Goal: Book appointment/travel/reservation

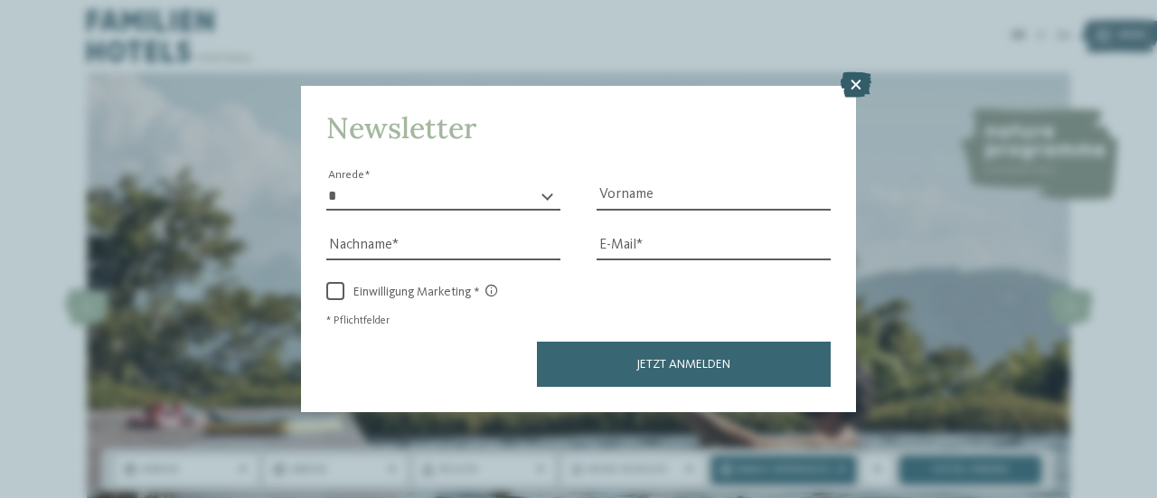
click at [855, 80] on icon at bounding box center [856, 84] width 31 height 25
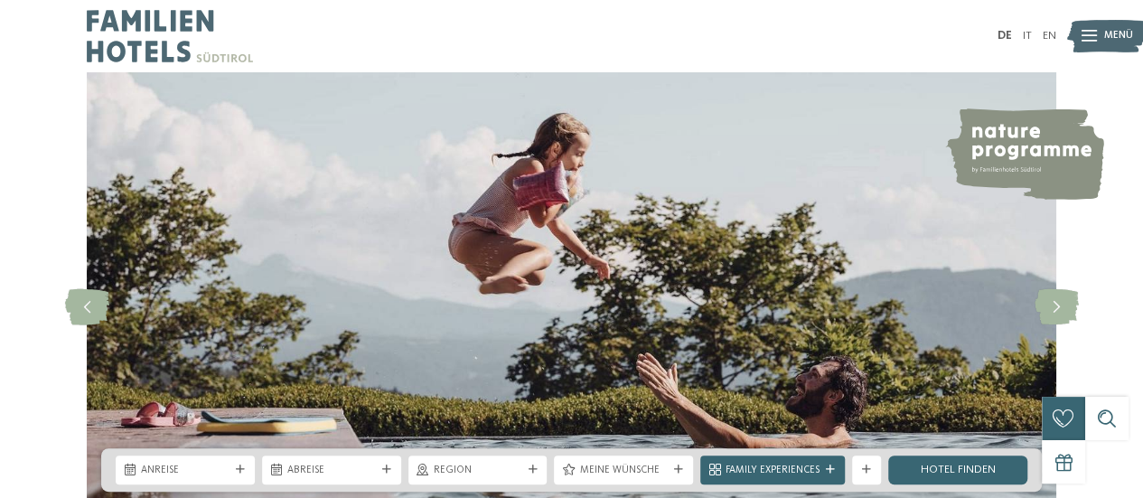
click at [556, 255] on img at bounding box center [572, 307] width 970 height 470
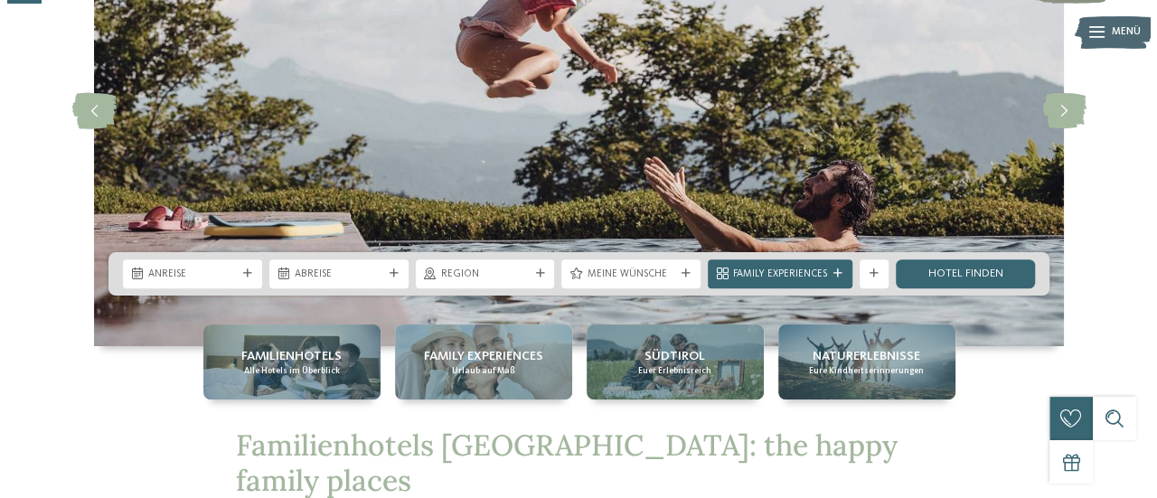
scroll to position [222, 0]
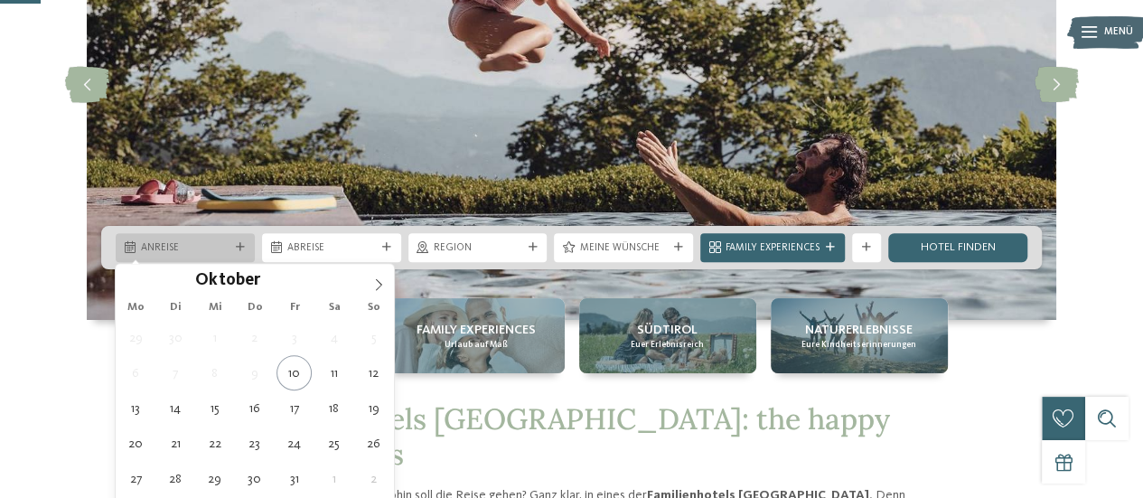
click at [214, 252] on span "Anreise" at bounding box center [185, 248] width 89 height 14
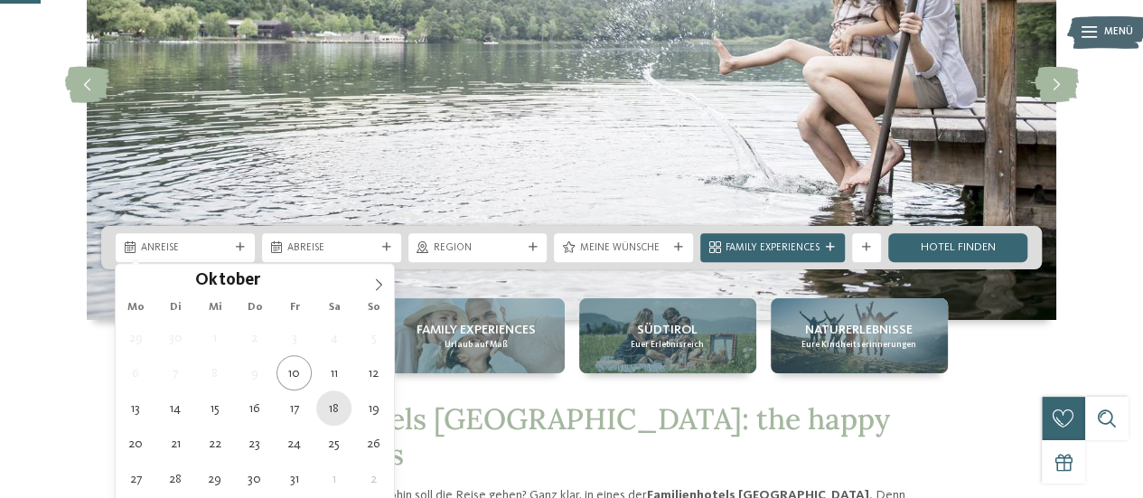
type div "[DATE]"
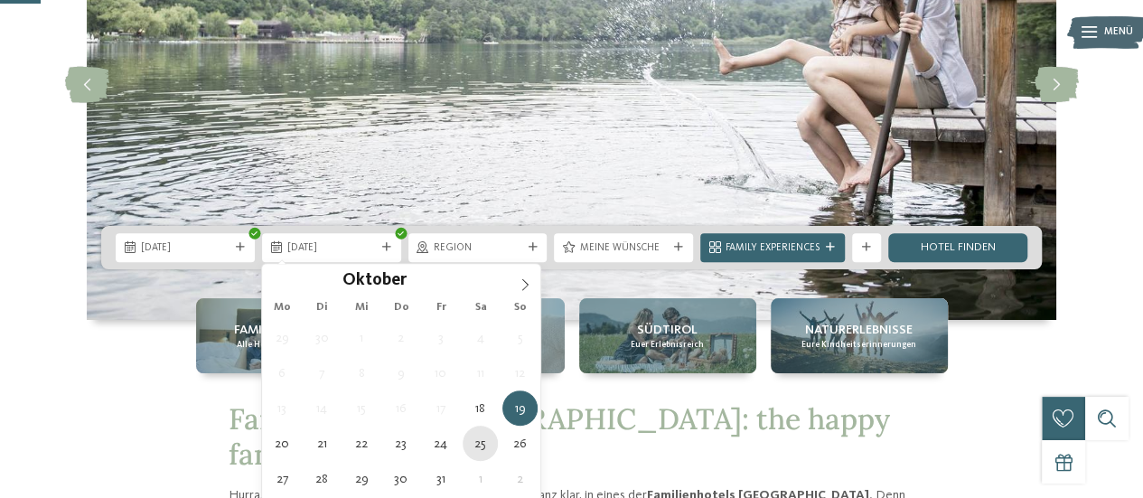
type div "[DATE]"
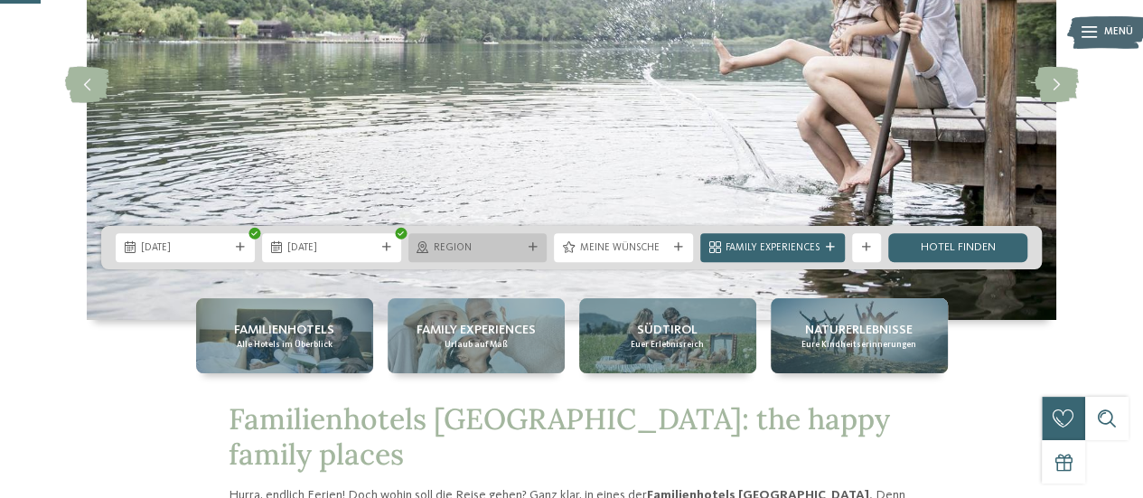
click at [487, 250] on span "Region" at bounding box center [478, 248] width 89 height 14
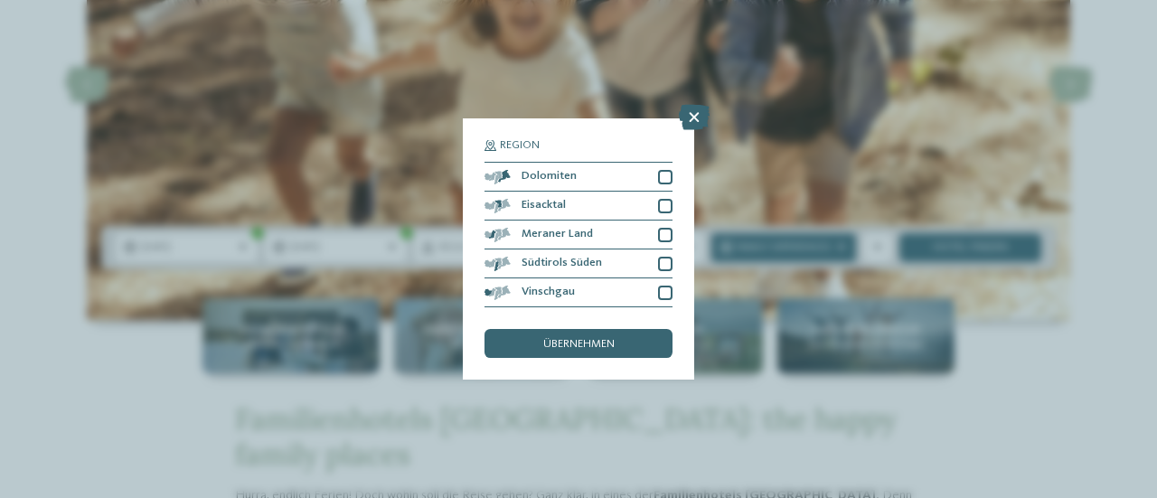
click at [118, 371] on div "Region Dolomiten" at bounding box center [578, 249] width 1157 height 498
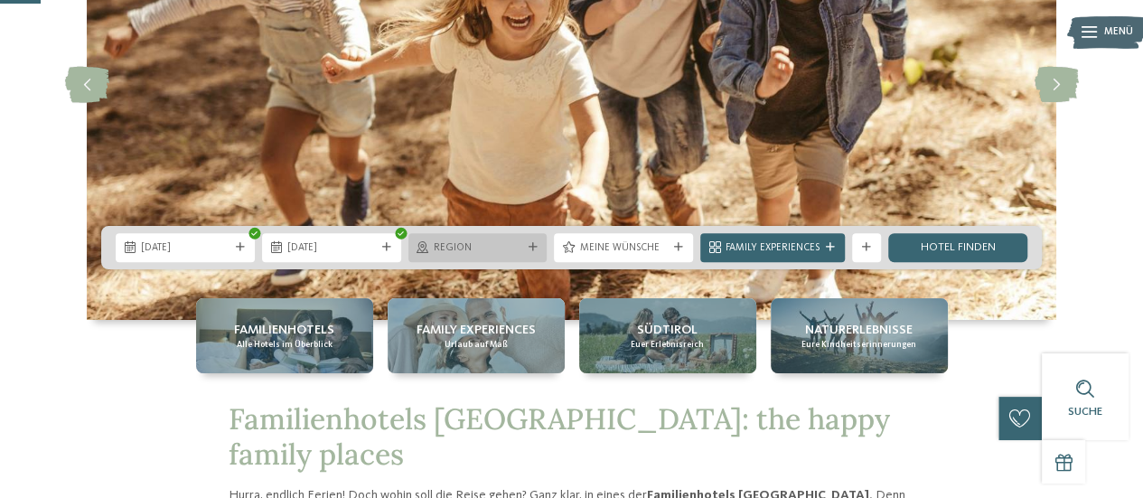
click at [474, 252] on span "Region" at bounding box center [478, 248] width 89 height 14
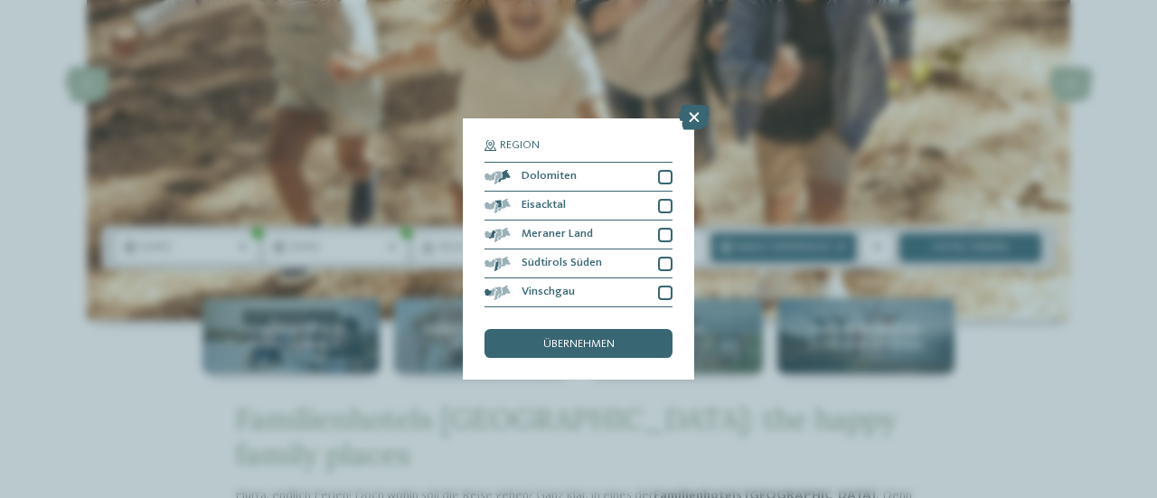
click at [711, 383] on div "Region Dolomiten" at bounding box center [578, 249] width 1157 height 498
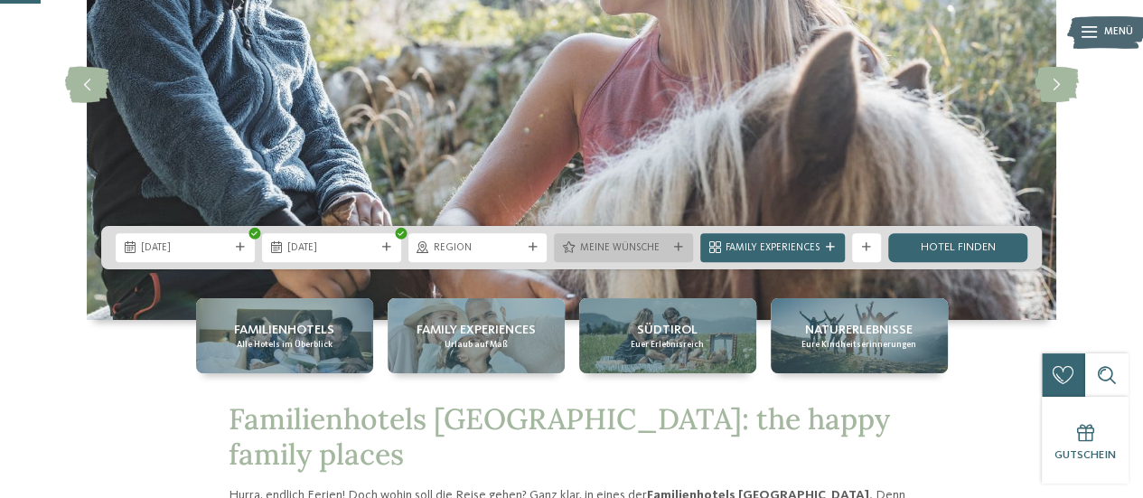
click at [599, 247] on span "Meine Wünsche" at bounding box center [623, 248] width 89 height 14
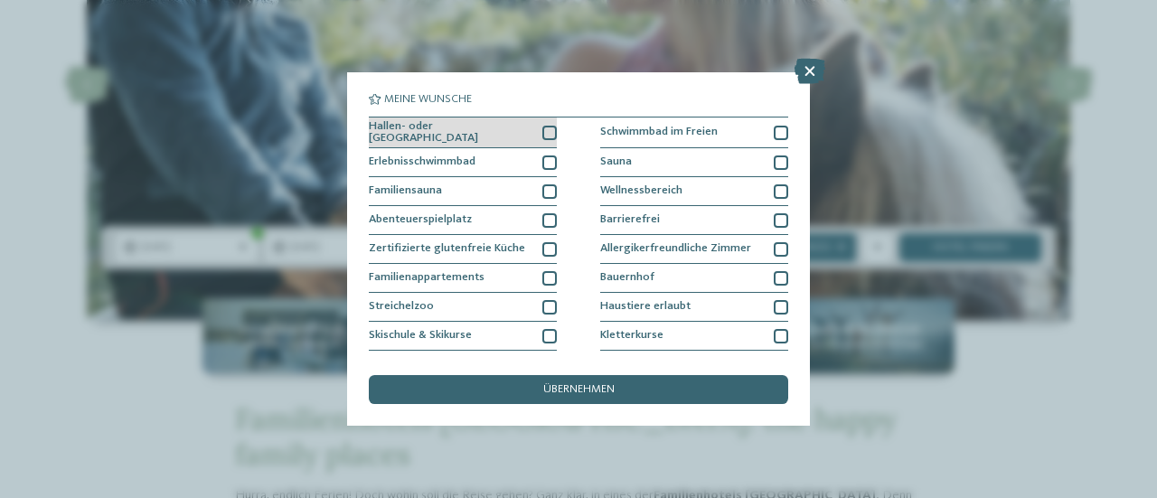
click at [543, 128] on div at bounding box center [549, 133] width 14 height 14
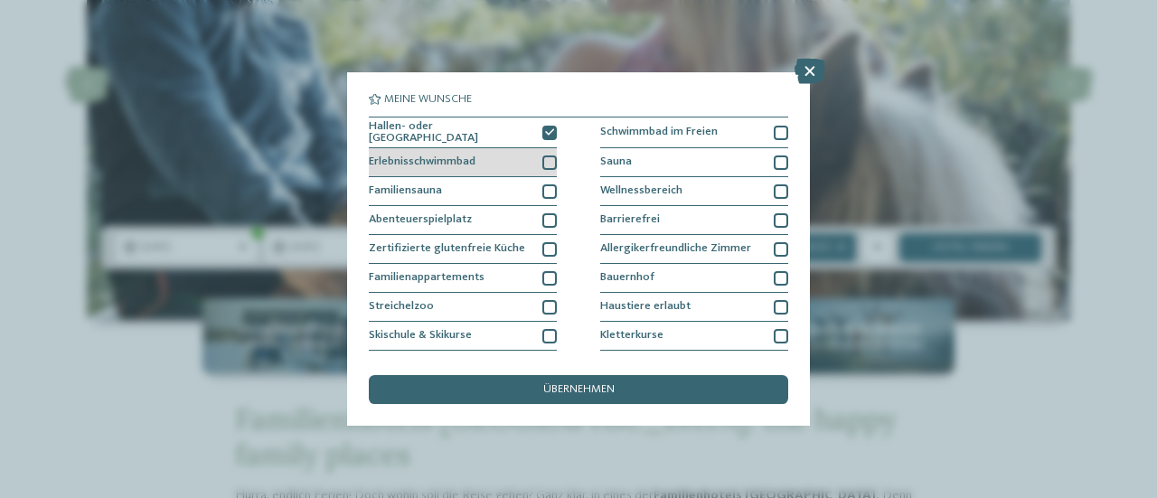
click at [544, 155] on div at bounding box center [549, 162] width 14 height 14
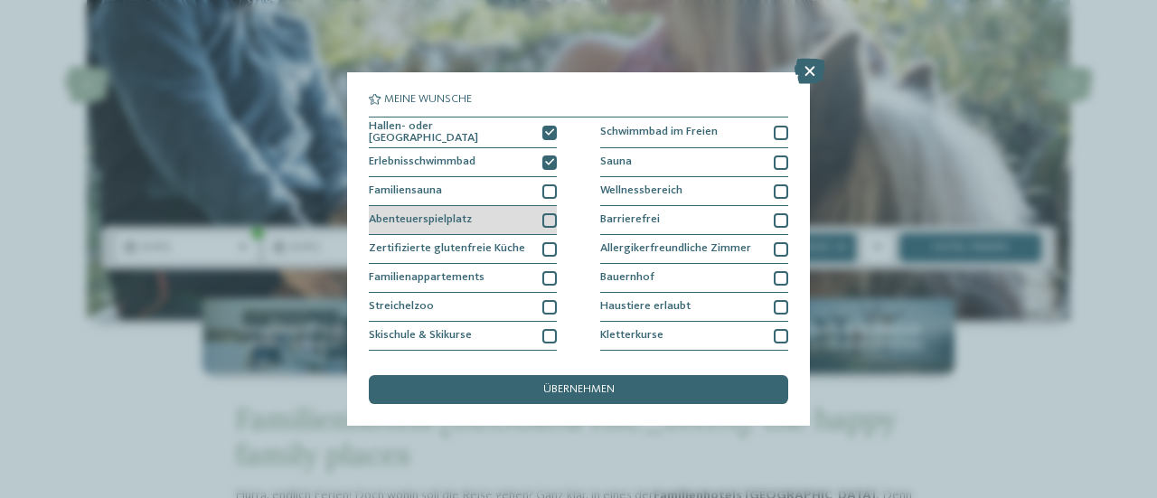
click at [548, 216] on div at bounding box center [549, 220] width 14 height 14
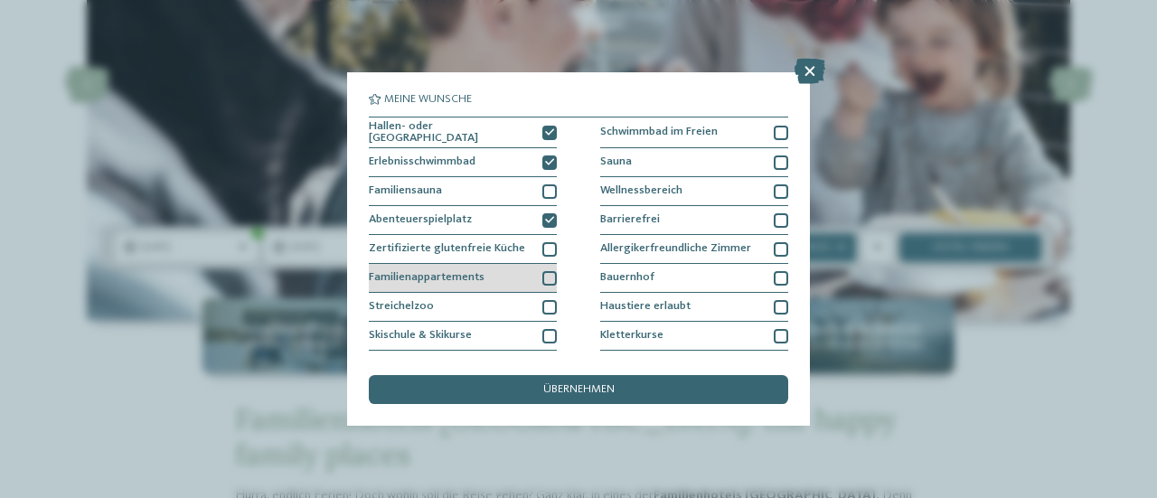
click at [545, 271] on div at bounding box center [549, 278] width 14 height 14
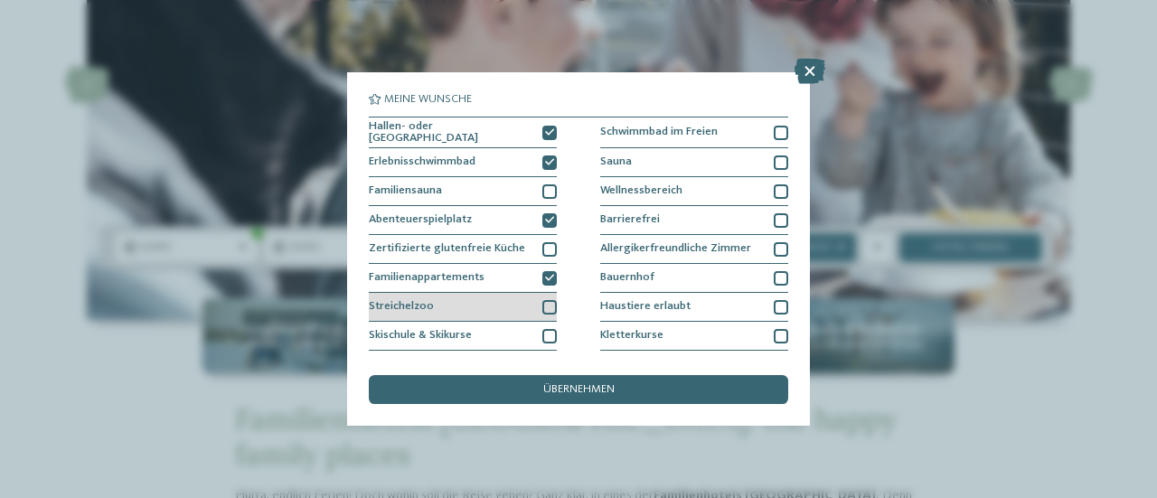
click at [544, 300] on div at bounding box center [549, 307] width 14 height 14
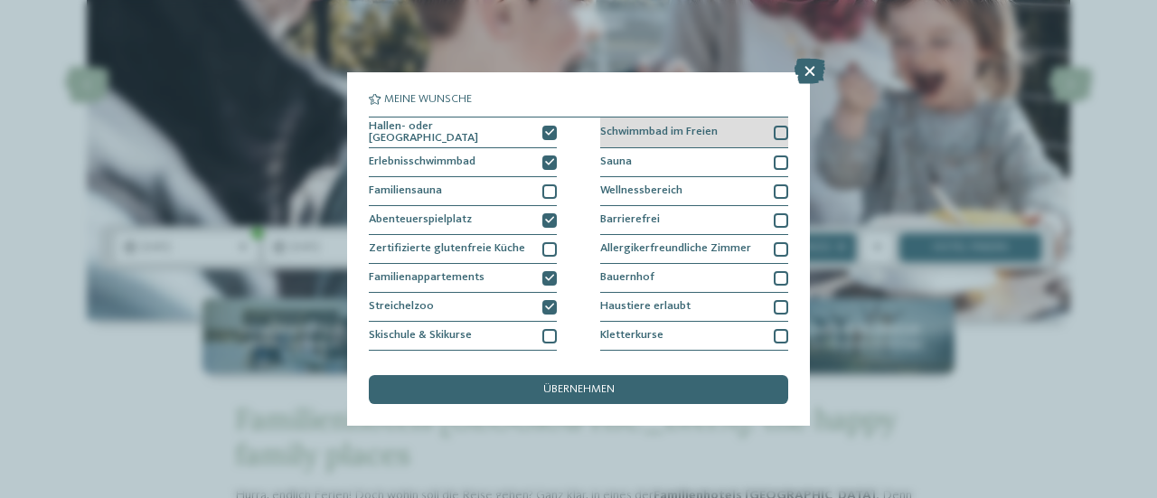
click at [774, 133] on div at bounding box center [781, 133] width 14 height 14
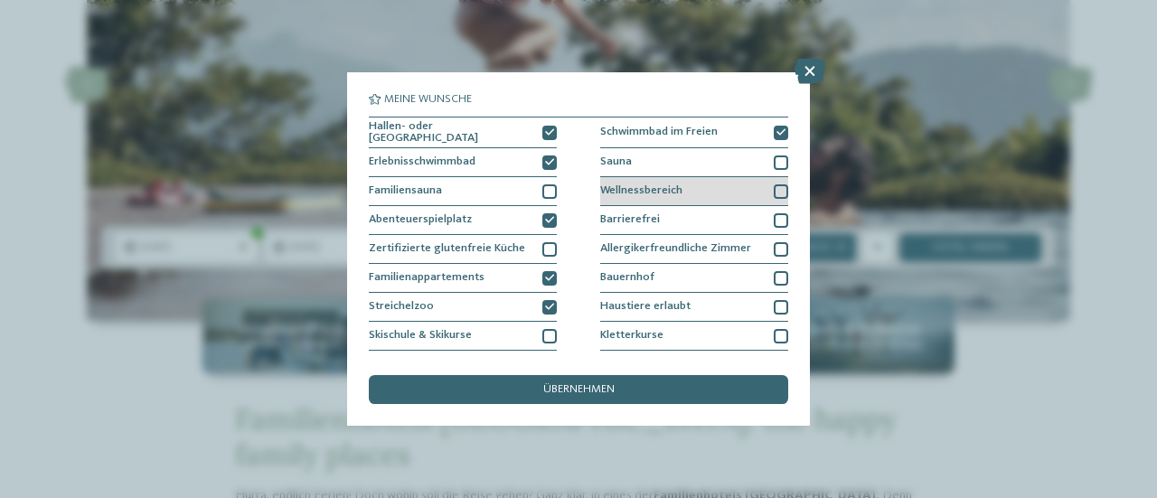
click at [774, 185] on div at bounding box center [781, 191] width 14 height 14
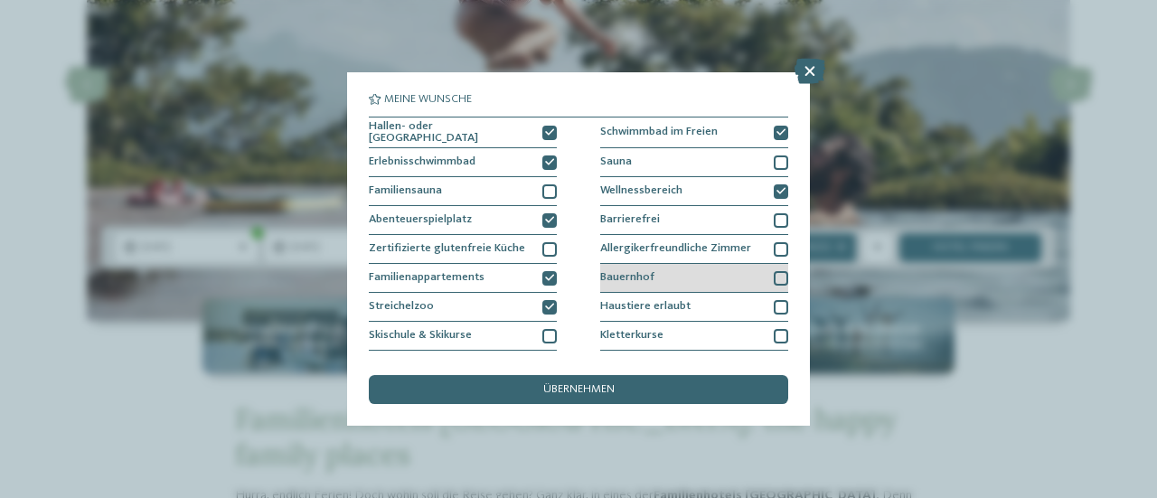
click at [774, 271] on div at bounding box center [781, 278] width 14 height 14
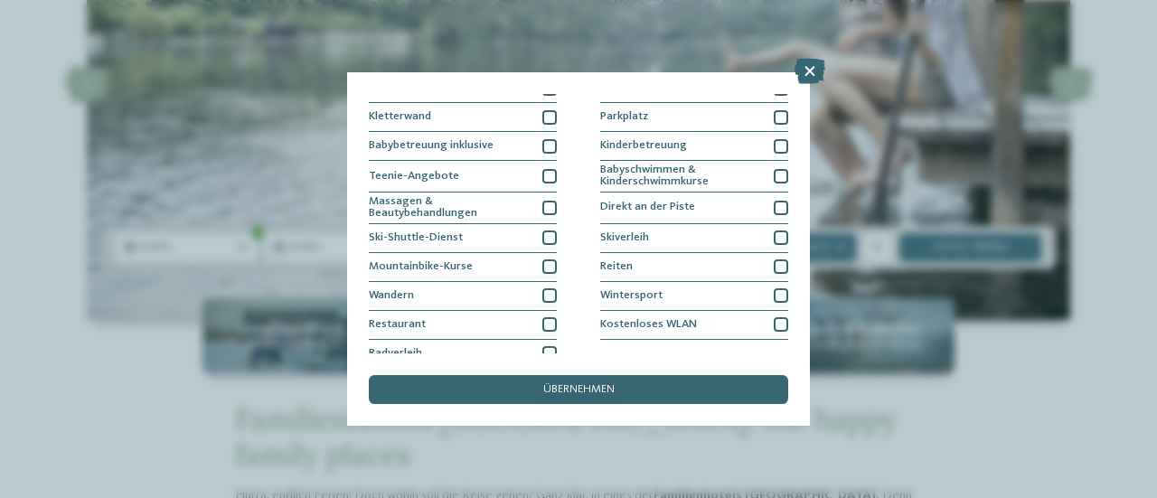
scroll to position [246, 0]
click at [774, 112] on div at bounding box center [781, 119] width 14 height 14
click at [542, 113] on div at bounding box center [549, 119] width 14 height 14
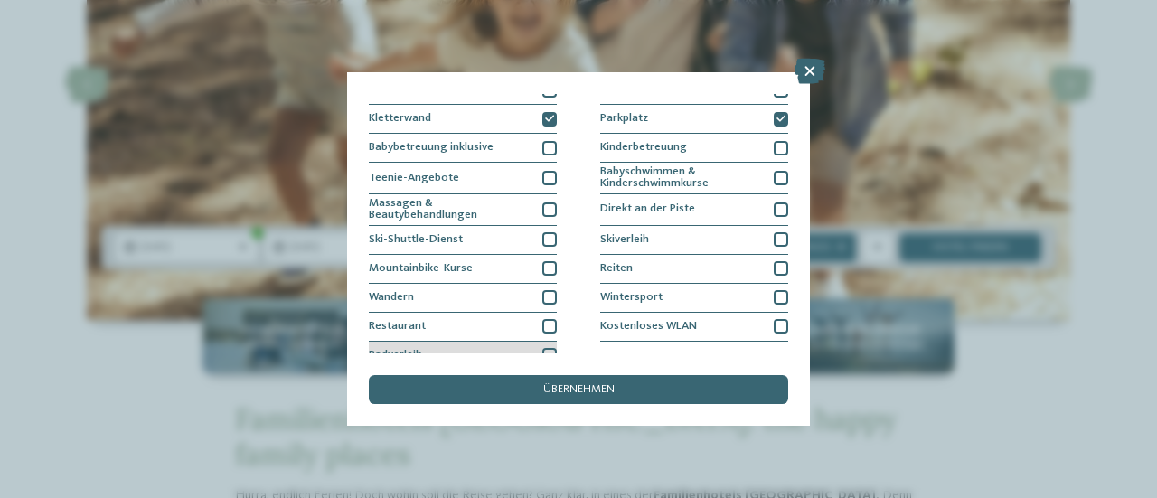
click at [545, 348] on div at bounding box center [549, 355] width 14 height 14
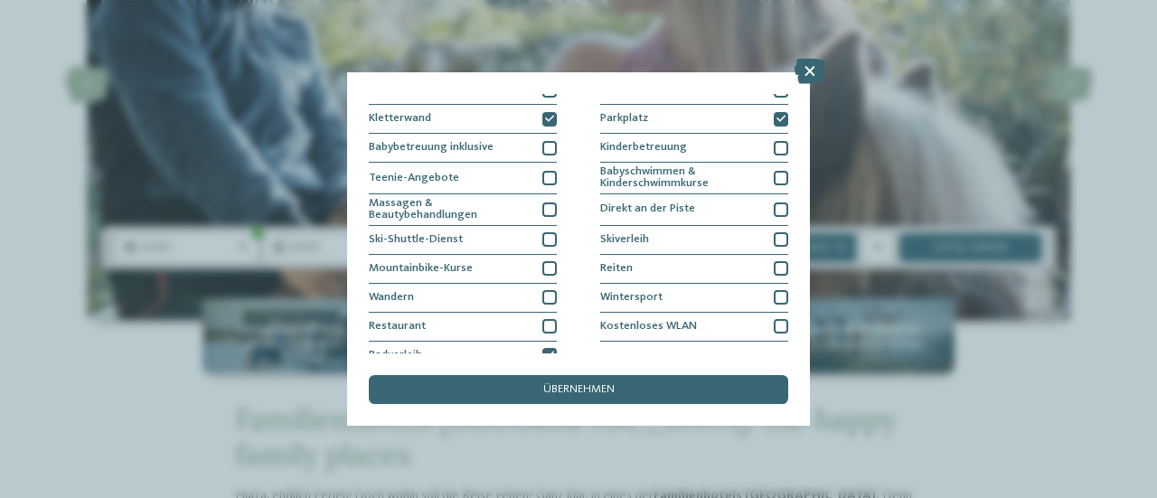
scroll to position [259, 0]
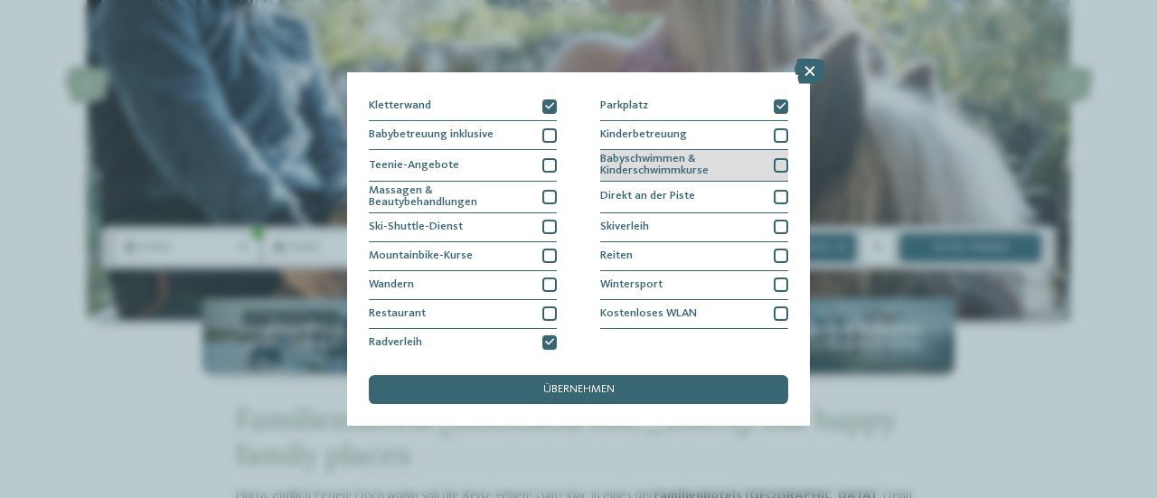
click at [774, 159] on div at bounding box center [781, 165] width 14 height 14
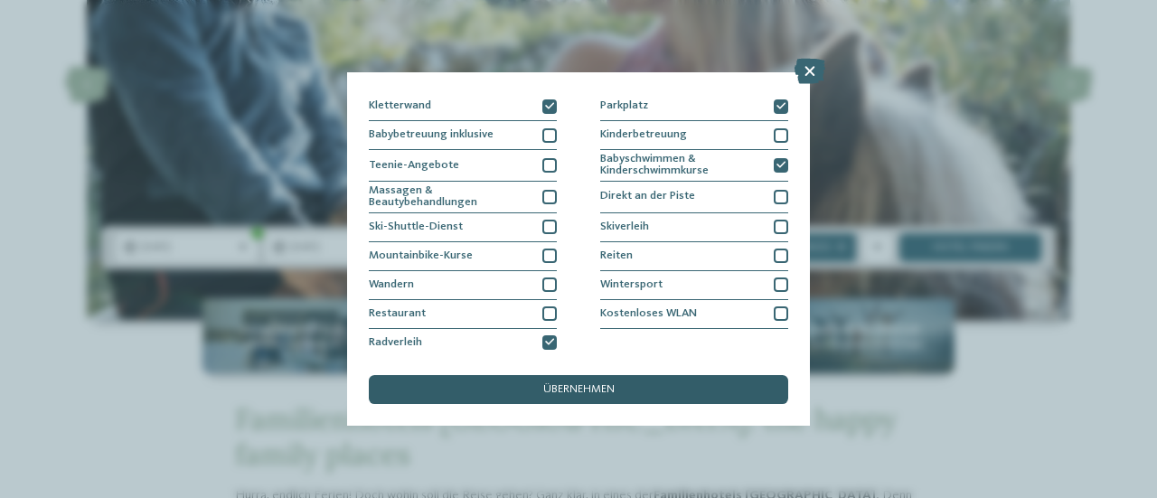
click at [661, 381] on div "übernehmen" at bounding box center [578, 389] width 419 height 29
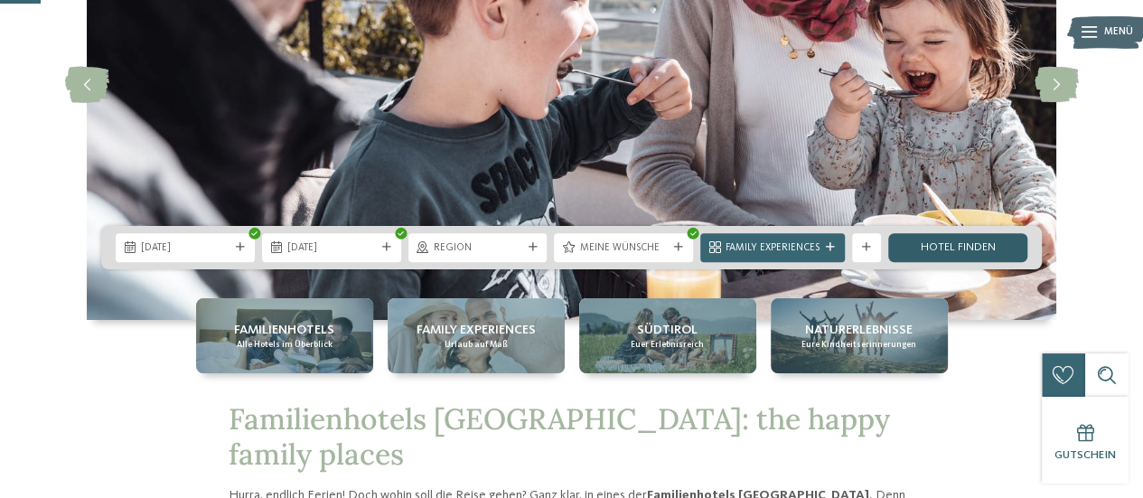
click at [998, 252] on link "Hotel finden" at bounding box center [958, 247] width 139 height 29
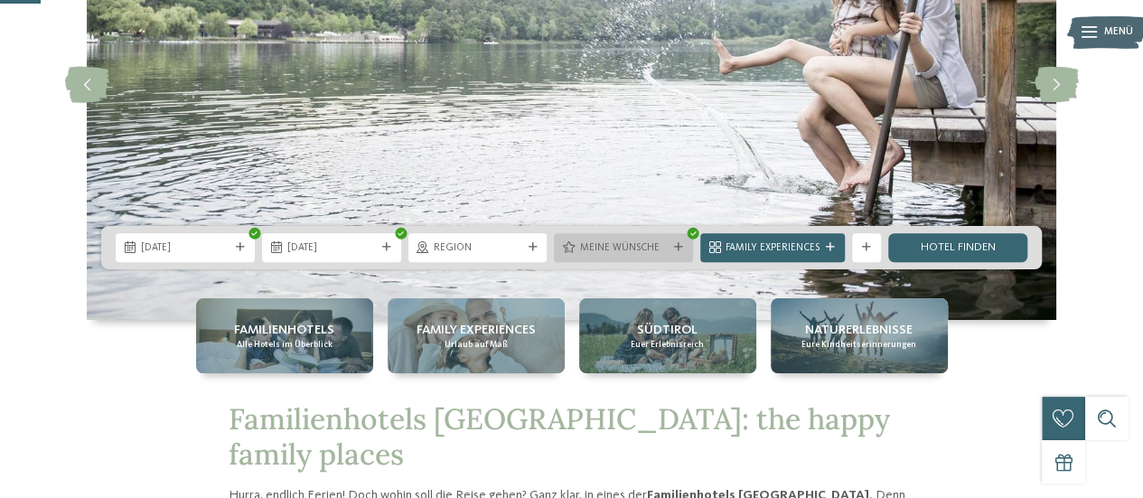
click at [682, 245] on icon at bounding box center [678, 247] width 9 height 9
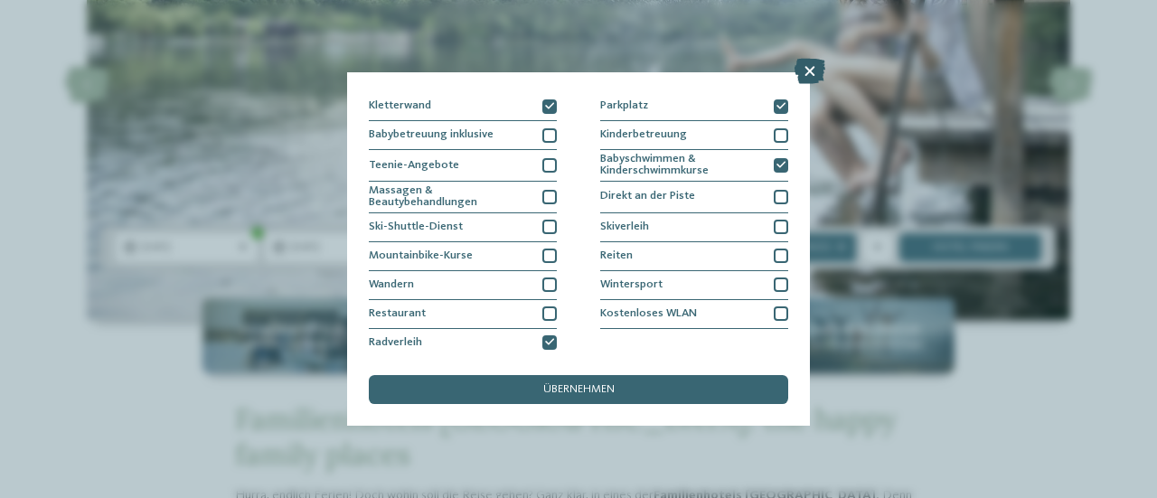
click at [812, 68] on icon at bounding box center [810, 71] width 31 height 25
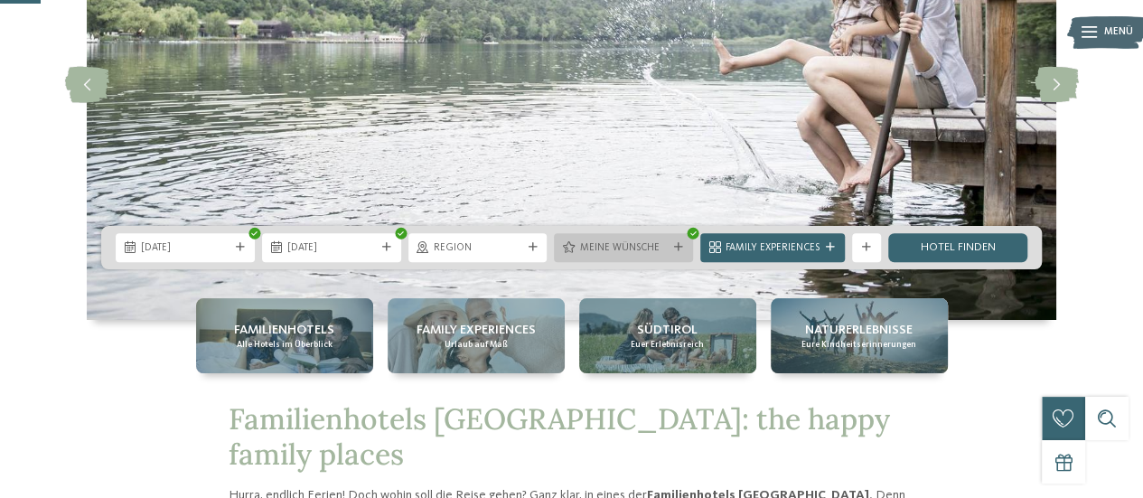
click at [640, 249] on span "Meine Wünsche" at bounding box center [623, 248] width 89 height 14
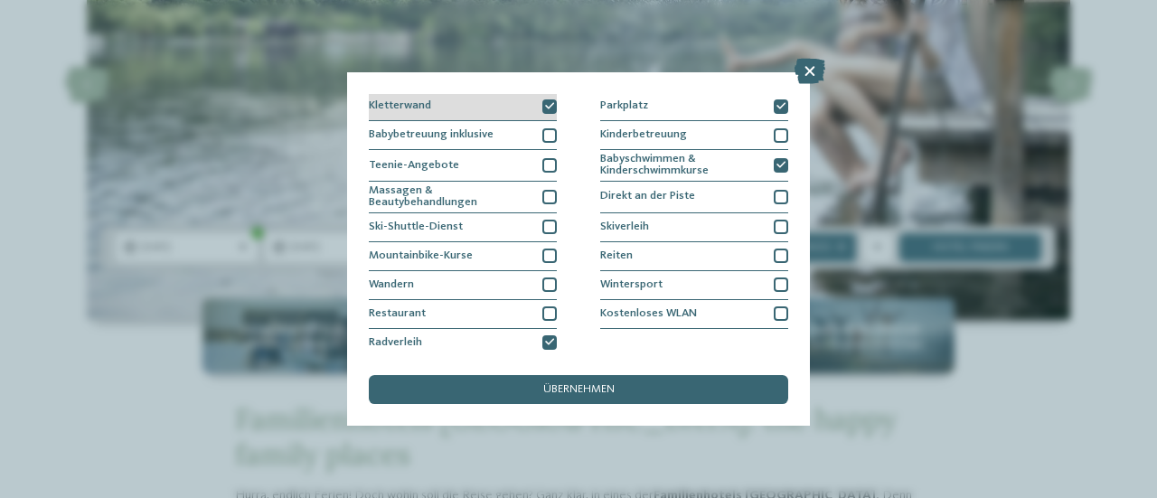
click at [542, 103] on div at bounding box center [549, 106] width 14 height 14
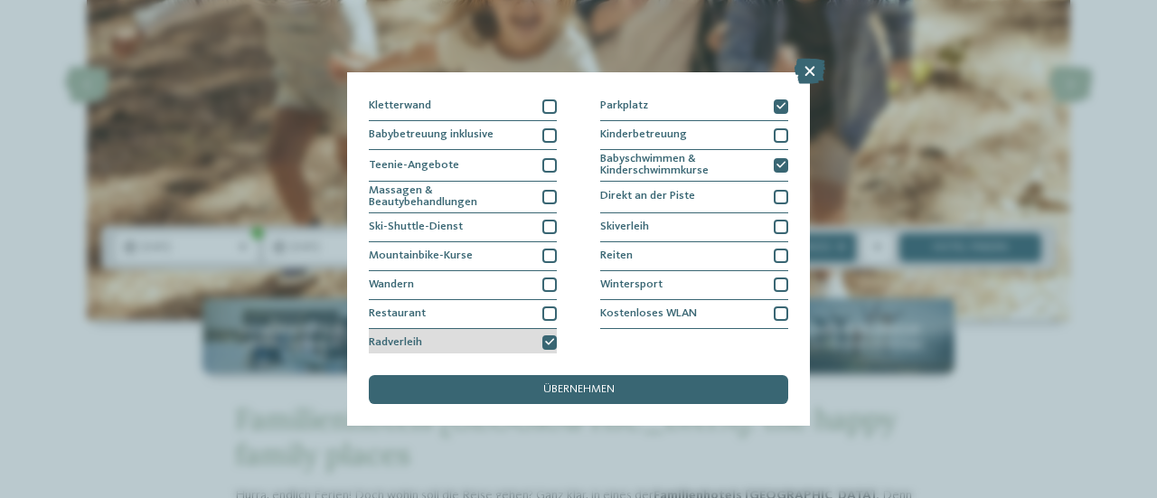
click at [548, 341] on icon at bounding box center [549, 342] width 9 height 9
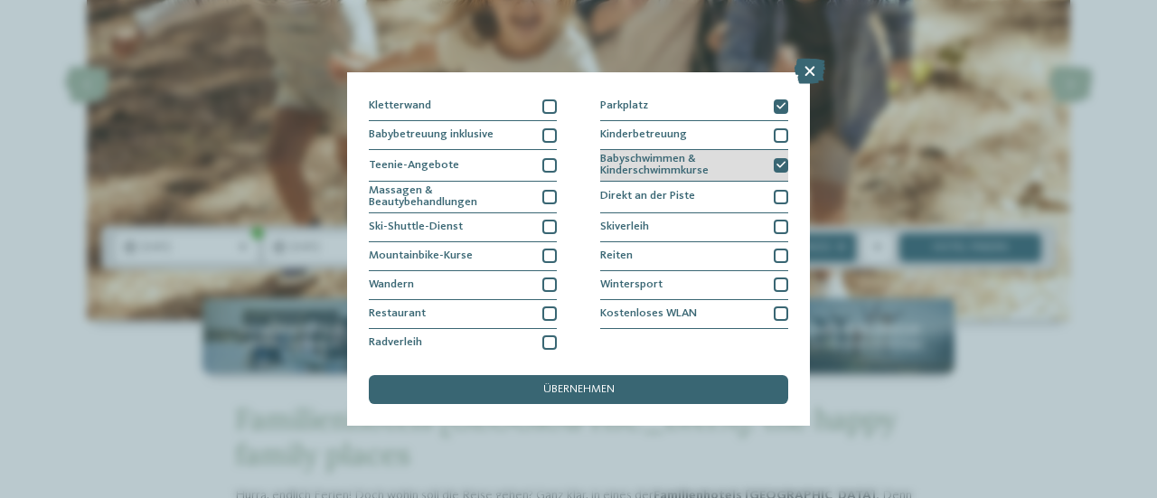
click at [776, 165] on icon at bounding box center [780, 165] width 9 height 9
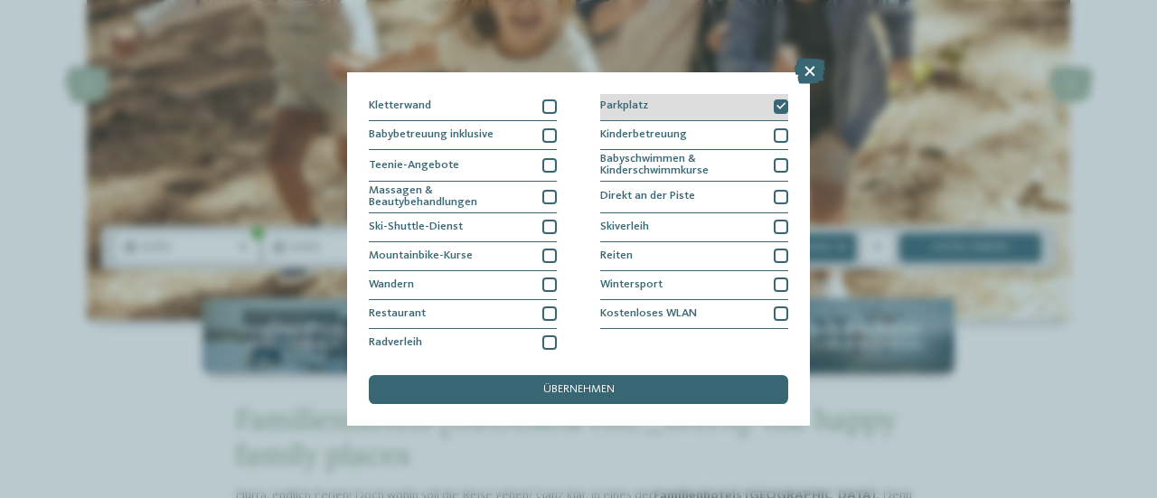
click at [776, 102] on icon at bounding box center [780, 106] width 9 height 9
click at [775, 108] on div at bounding box center [781, 106] width 14 height 14
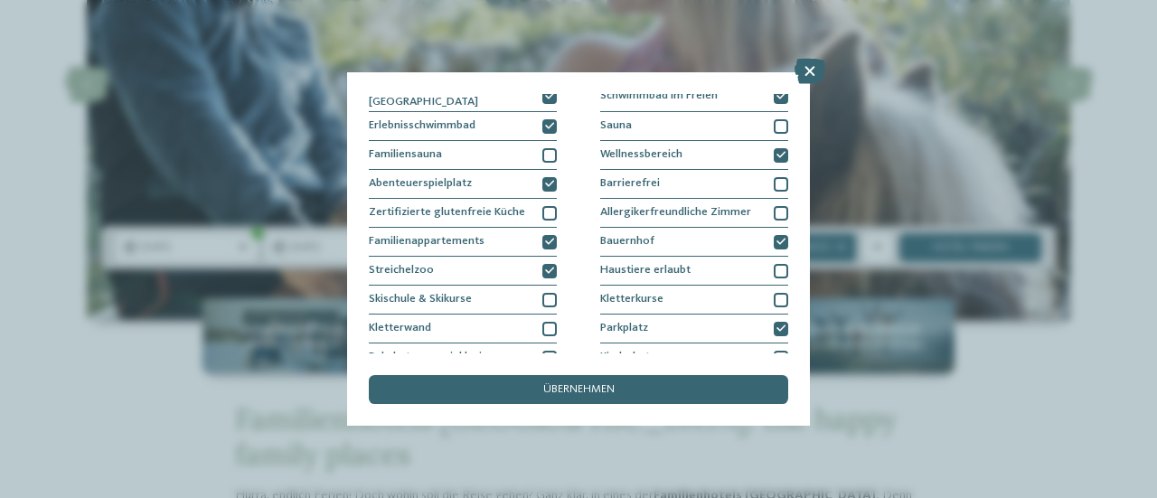
scroll to position [34, 0]
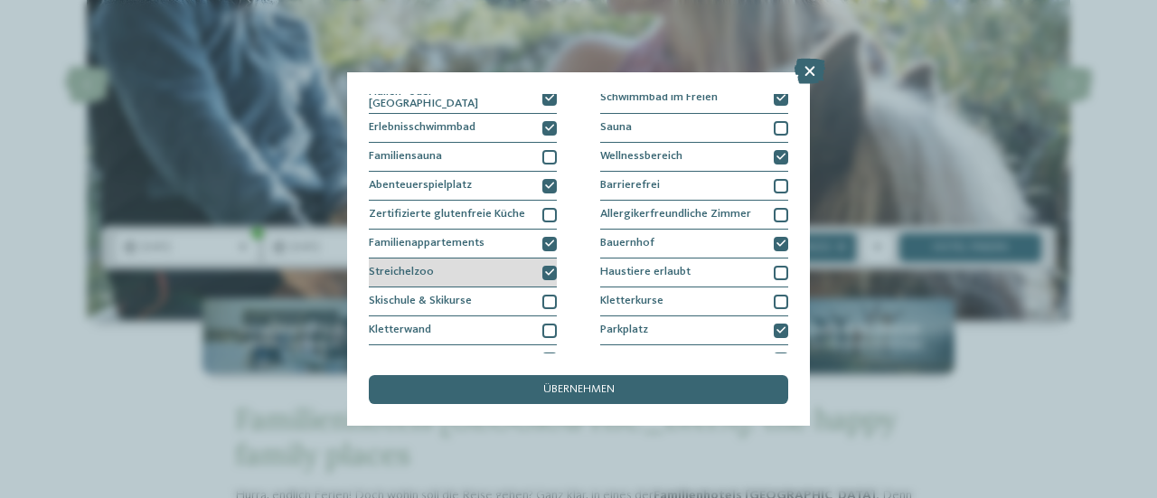
click at [546, 261] on div "Streichelzoo" at bounding box center [463, 273] width 188 height 29
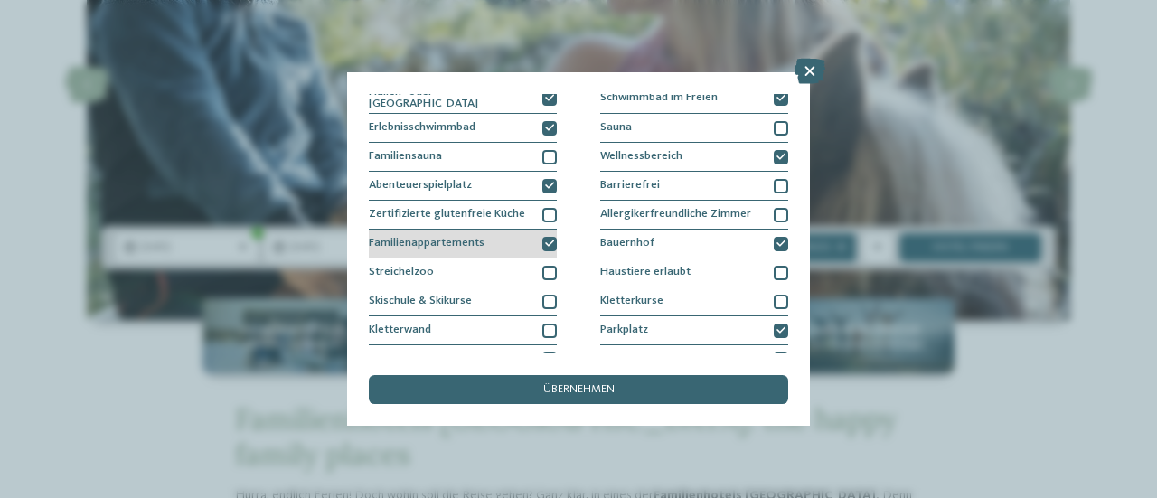
click at [545, 240] on icon at bounding box center [549, 244] width 9 height 9
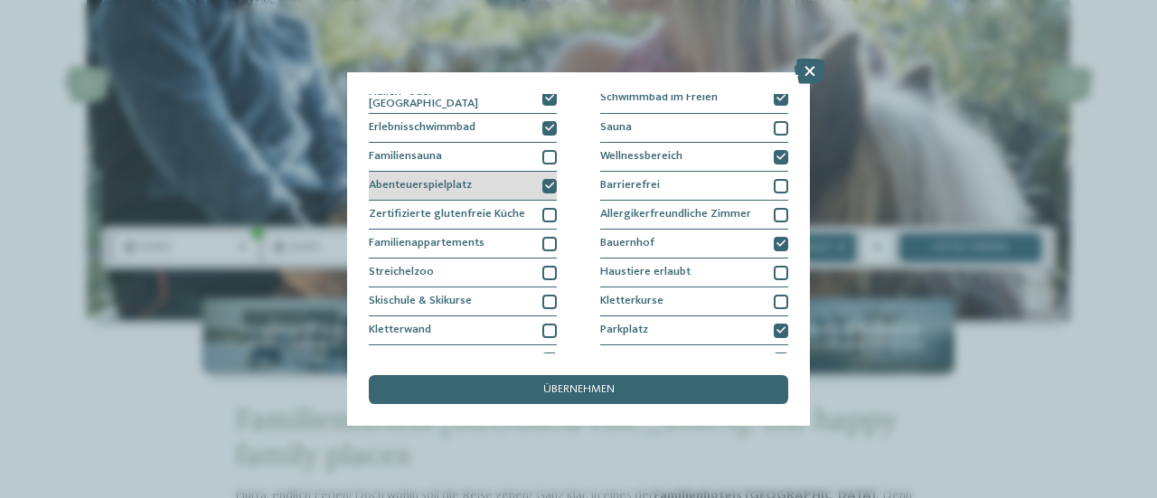
click at [542, 179] on div at bounding box center [549, 186] width 14 height 14
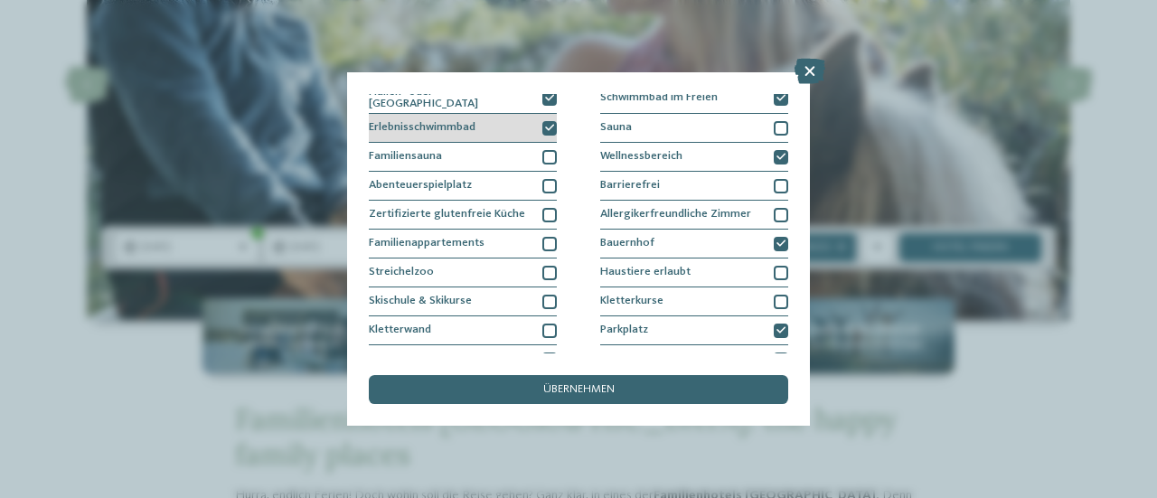
click at [535, 128] on div "Erlebnisschwimmbad" at bounding box center [463, 128] width 188 height 29
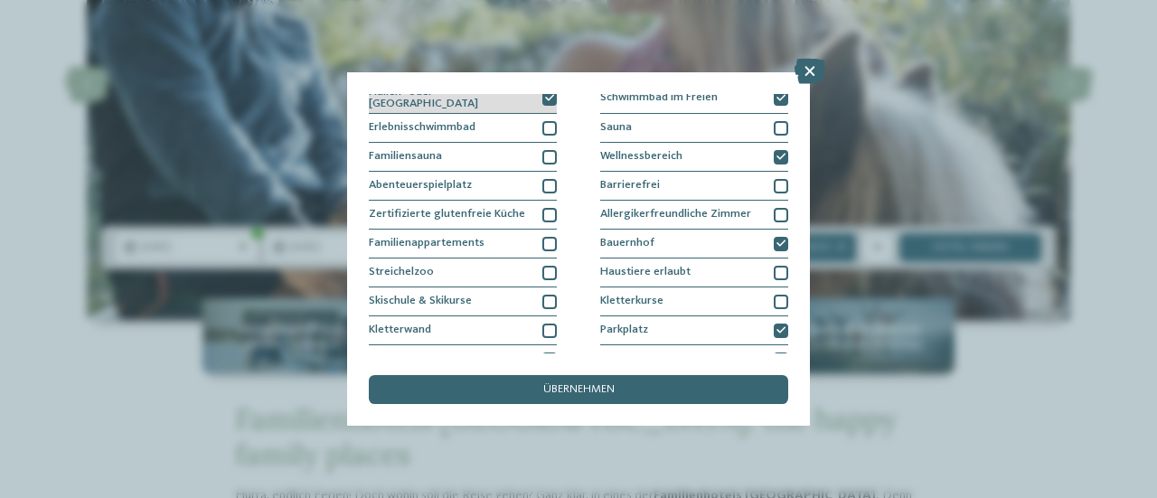
click at [545, 97] on icon at bounding box center [549, 98] width 9 height 9
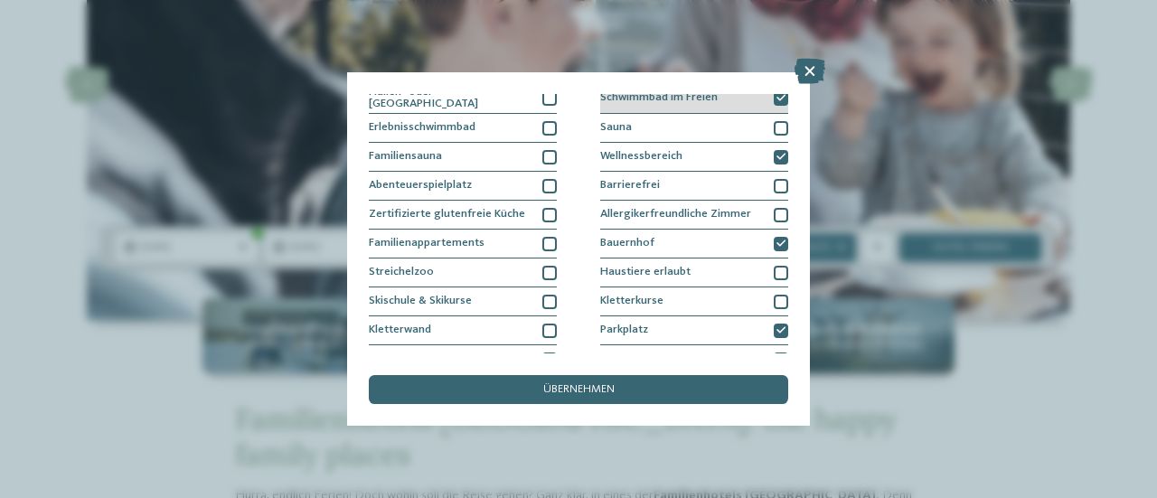
click at [776, 98] on div at bounding box center [781, 98] width 14 height 14
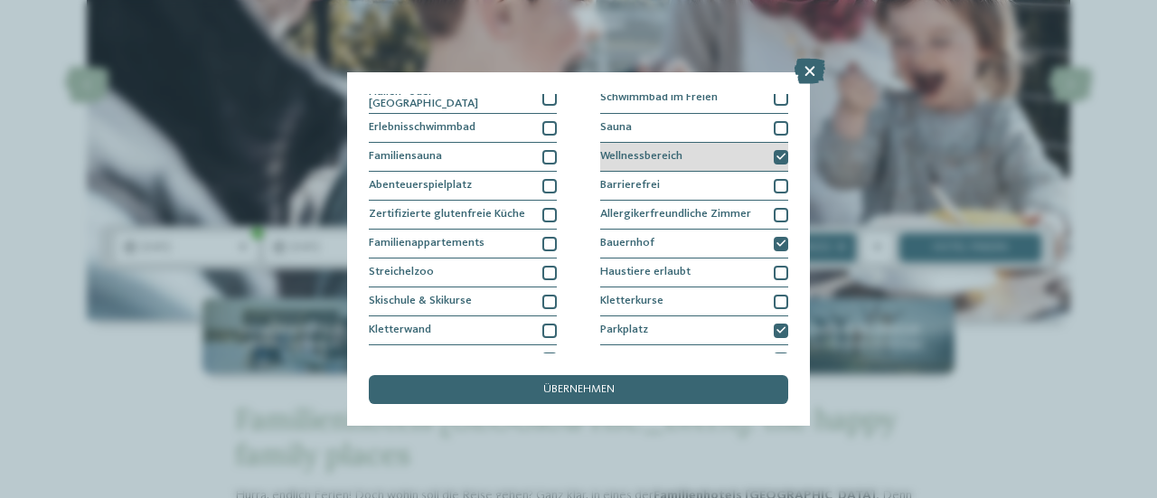
click at [774, 150] on div at bounding box center [781, 157] width 14 height 14
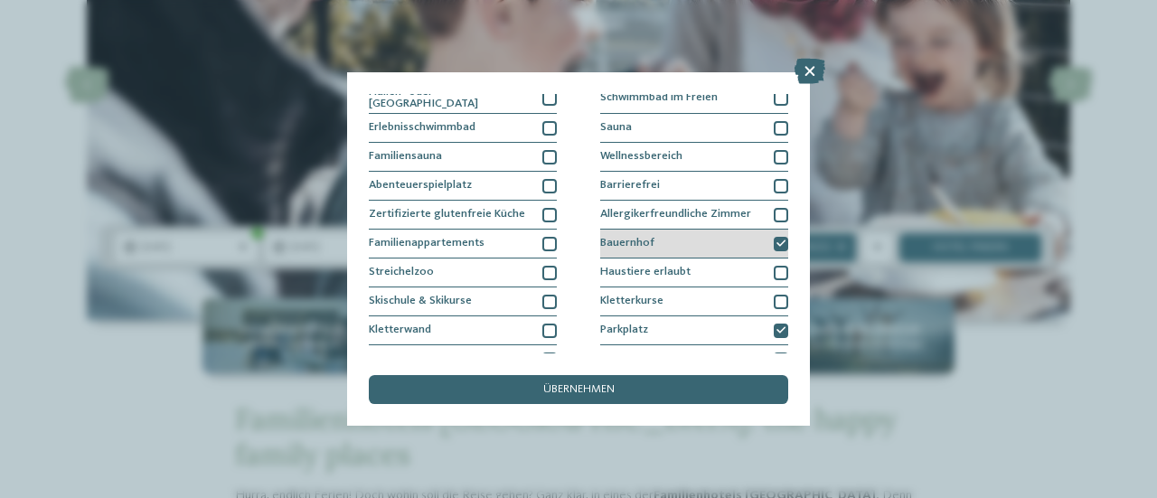
click at [776, 240] on icon at bounding box center [780, 244] width 9 height 9
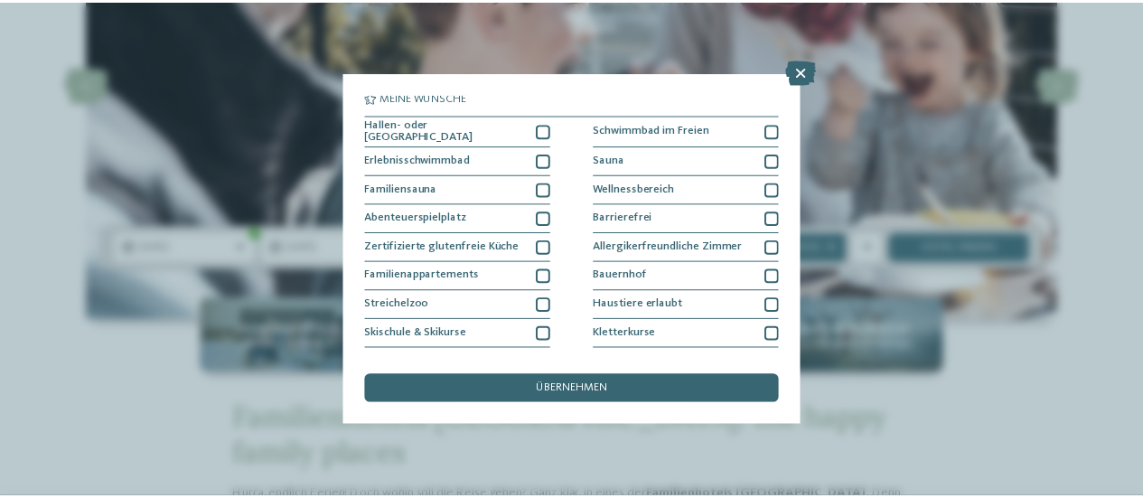
scroll to position [0, 0]
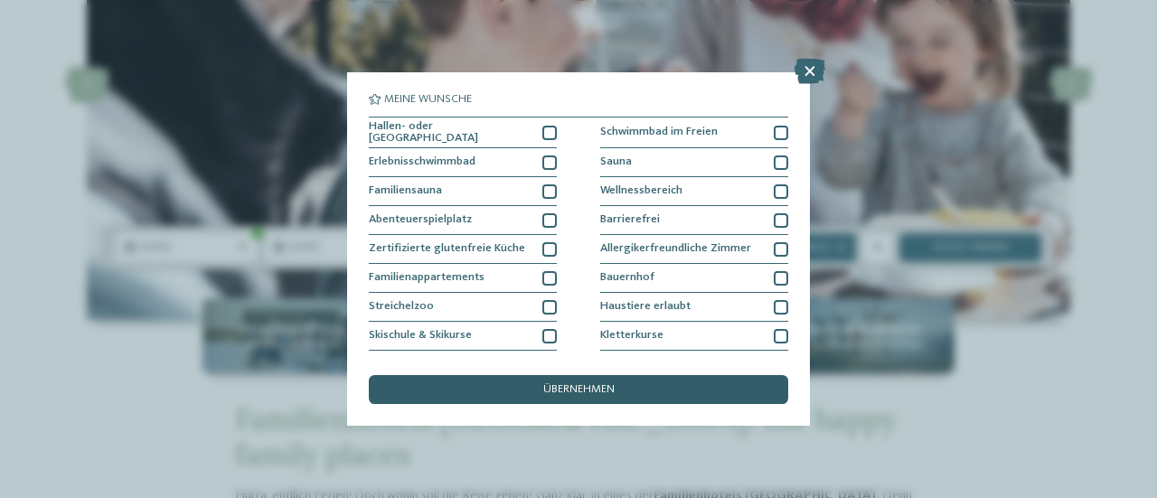
click at [651, 396] on div "übernehmen" at bounding box center [578, 389] width 419 height 29
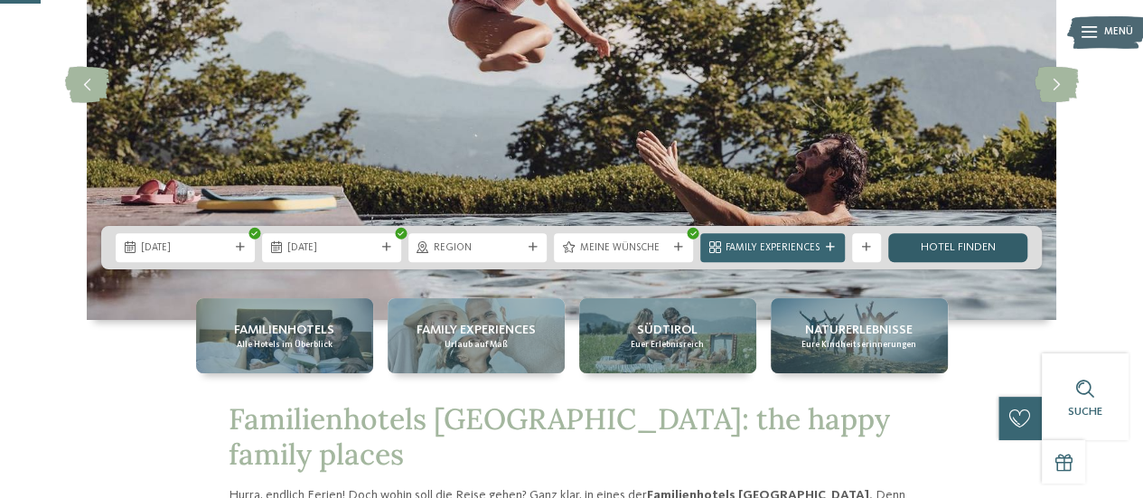
click at [936, 245] on link "Hotel finden" at bounding box center [958, 247] width 139 height 29
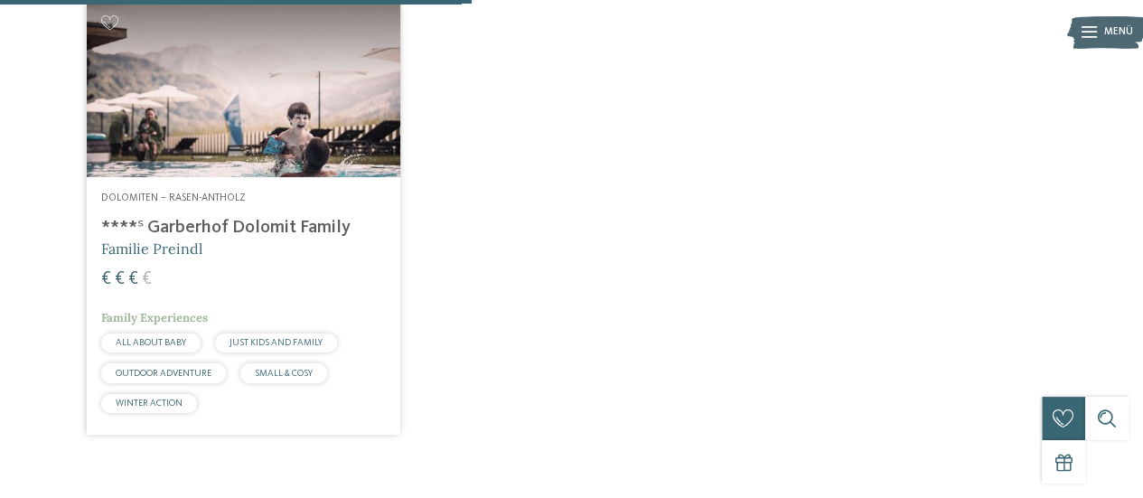
scroll to position [593, 0]
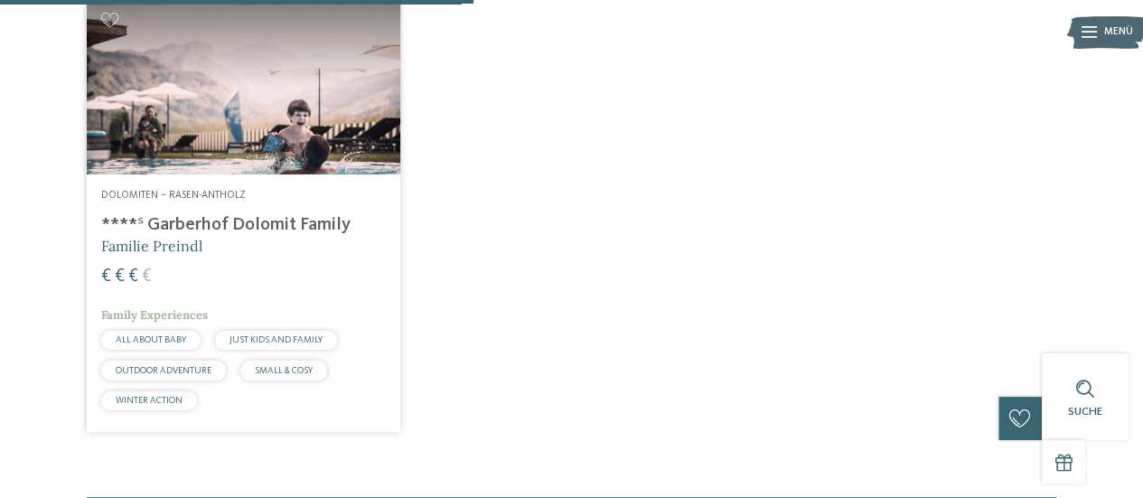
click at [249, 171] on img at bounding box center [244, 86] width 314 height 176
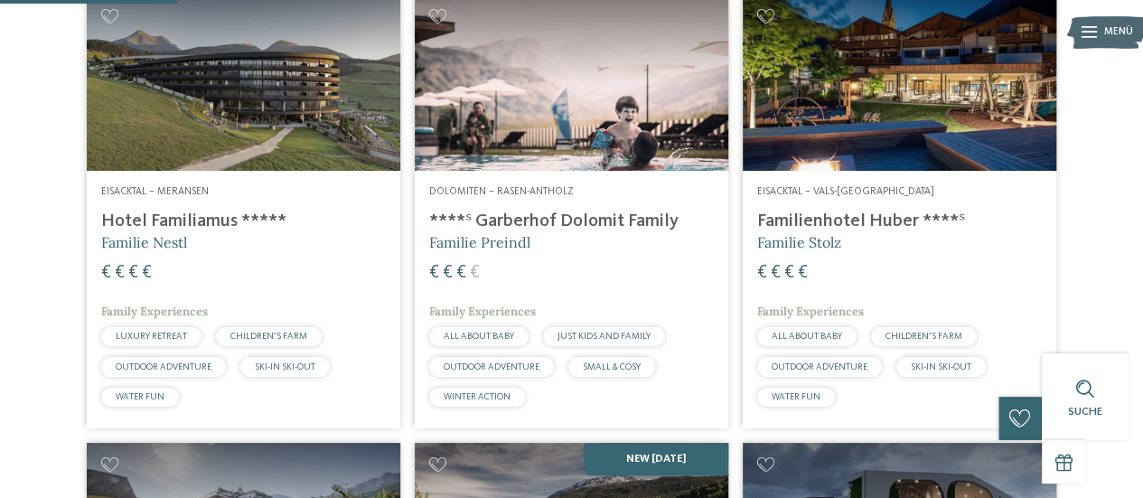
scroll to position [477, 0]
